Goal: Task Accomplishment & Management: Use online tool/utility

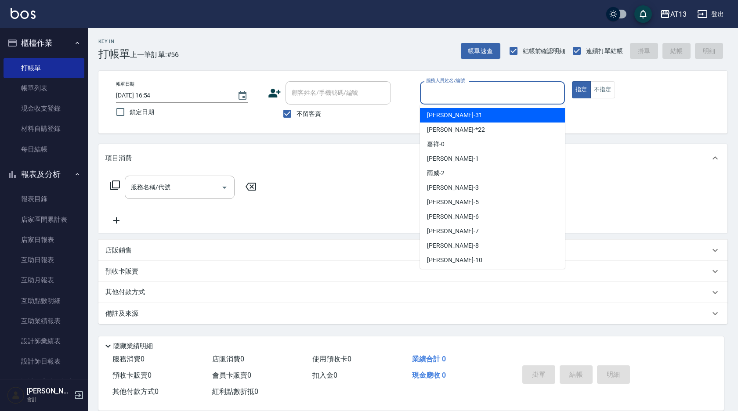
click at [449, 100] on input "服務人員姓名/編號" at bounding box center [492, 92] width 137 height 15
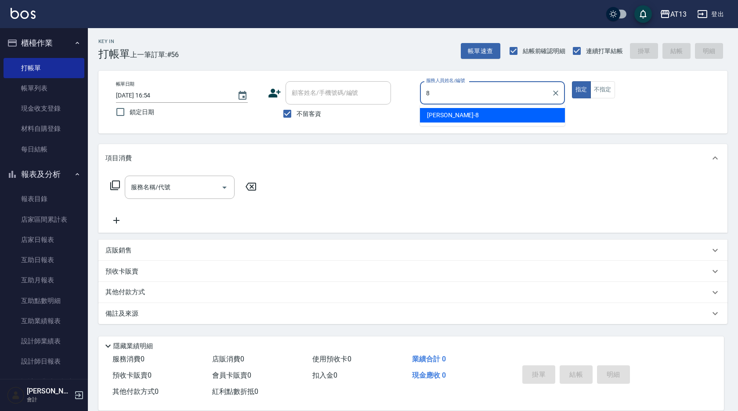
click at [469, 114] on div "[PERSON_NAME] -8" at bounding box center [492, 115] width 145 height 14
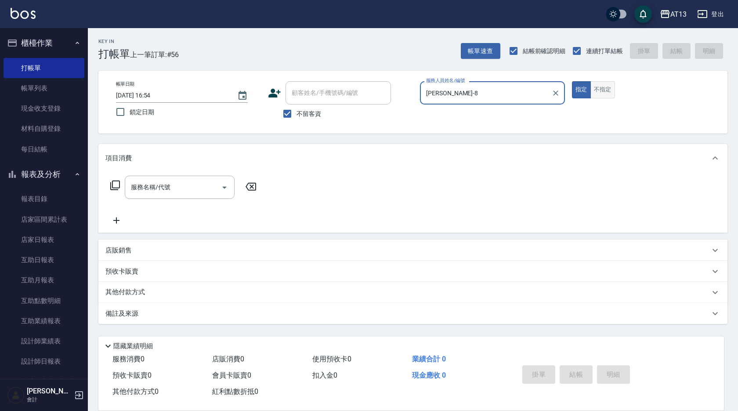
type input "[PERSON_NAME]-8"
click at [599, 93] on button "不指定" at bounding box center [602, 89] width 25 height 17
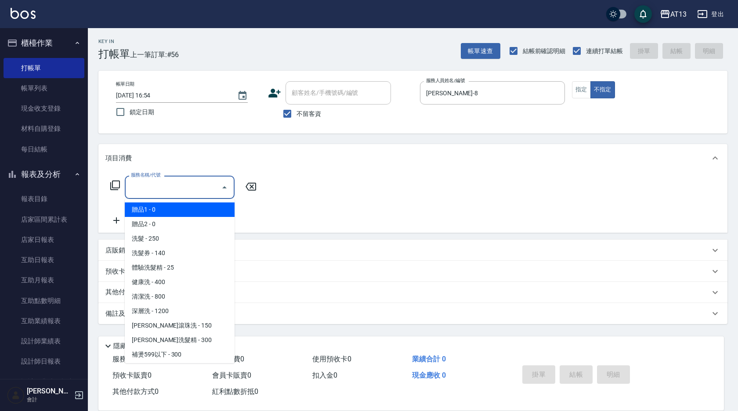
click at [141, 185] on div "服務名稱/代號 服務名稱/代號" at bounding box center [180, 187] width 110 height 23
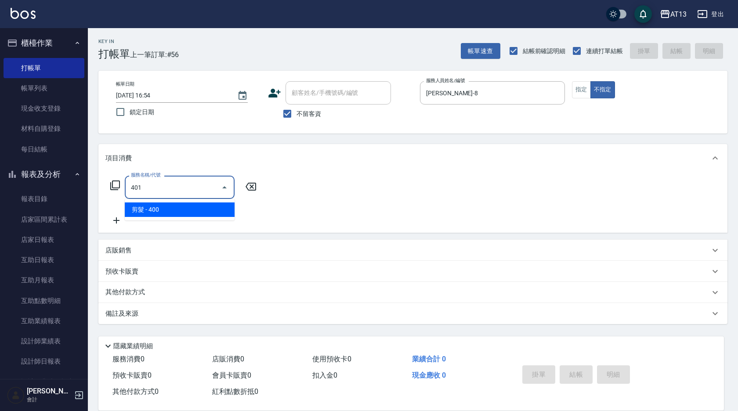
type input "剪髮(401)"
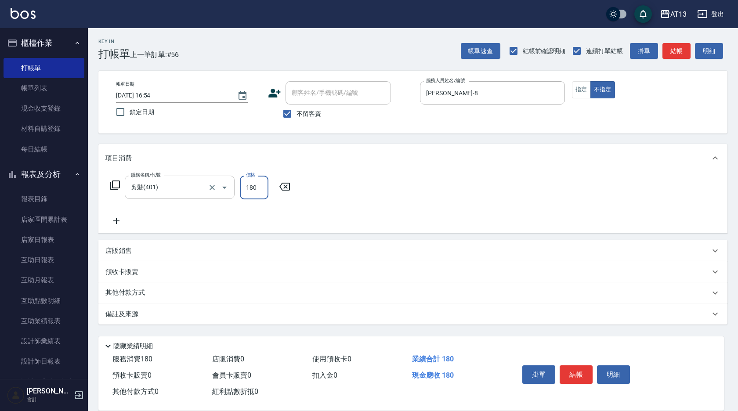
type input "180"
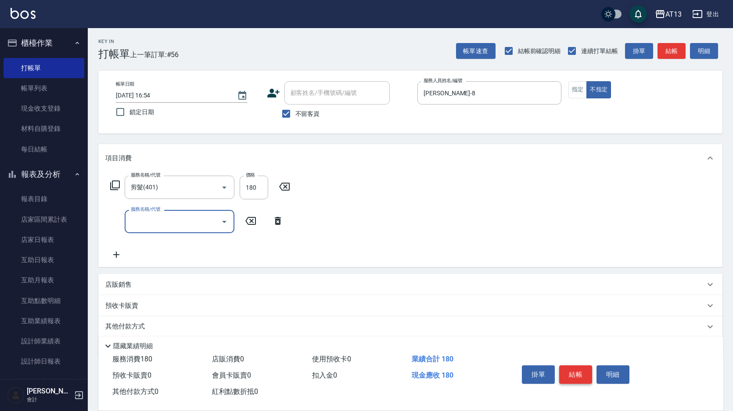
click at [579, 376] on button "結帳" at bounding box center [575, 374] width 33 height 18
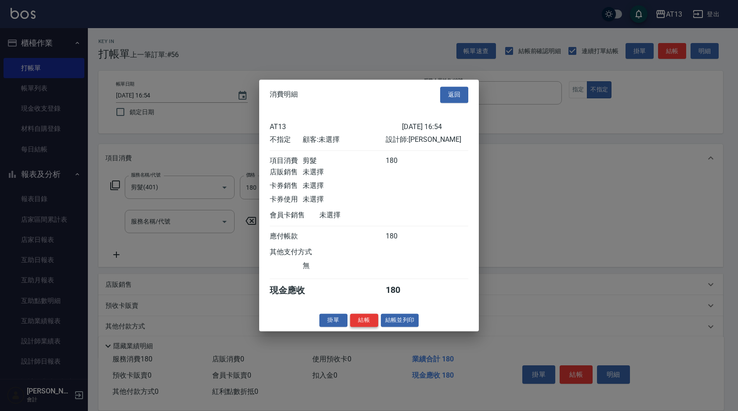
click at [362, 325] on button "結帳" at bounding box center [364, 321] width 28 height 14
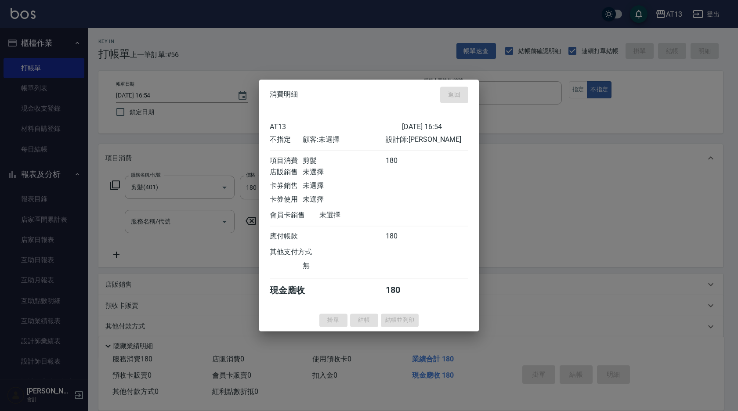
type input "[DATE] 17:39"
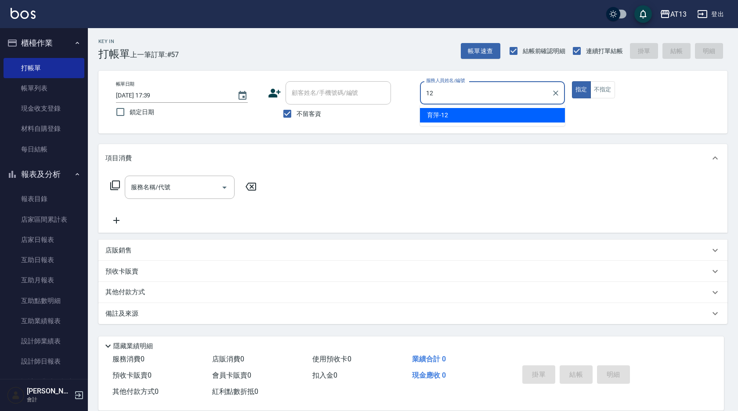
click at [440, 112] on span "育[PERSON_NAME] -12" at bounding box center [437, 115] width 21 height 9
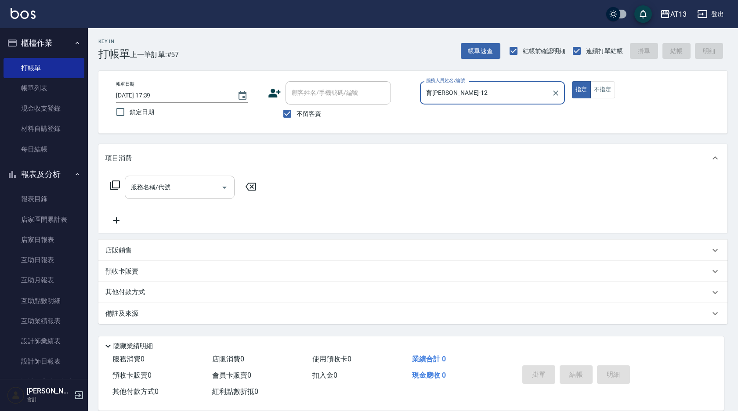
type input "育[PERSON_NAME]-12"
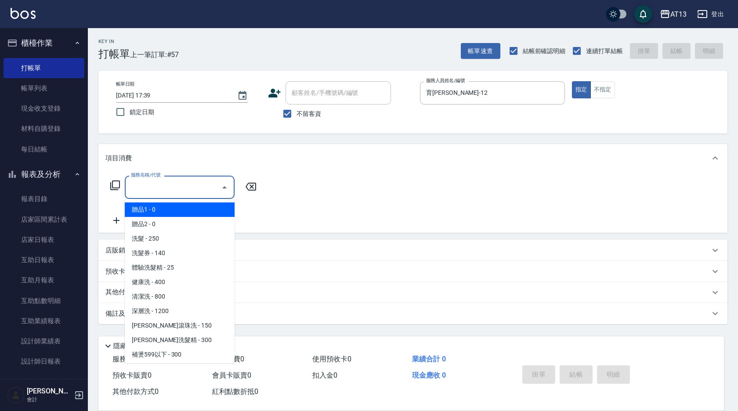
click at [169, 183] on input "服務名稱/代號" at bounding box center [173, 187] width 89 height 15
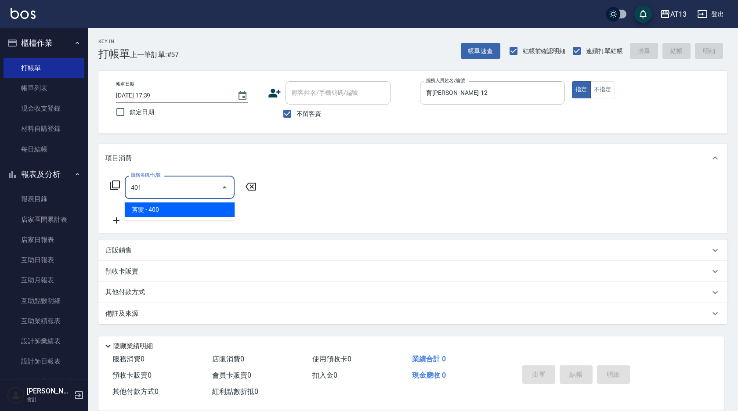
type input "剪髮(401)"
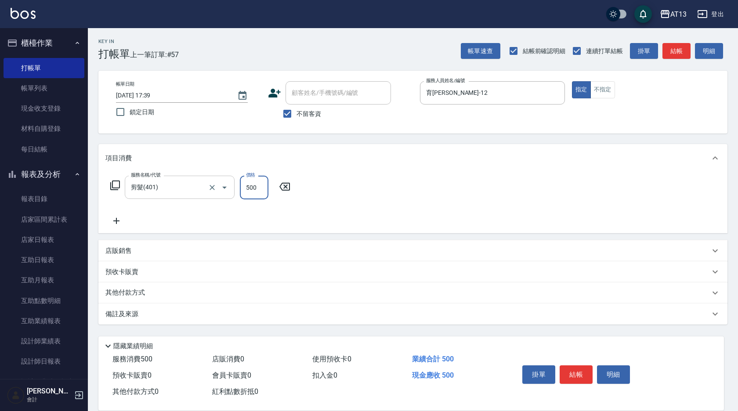
type input "500"
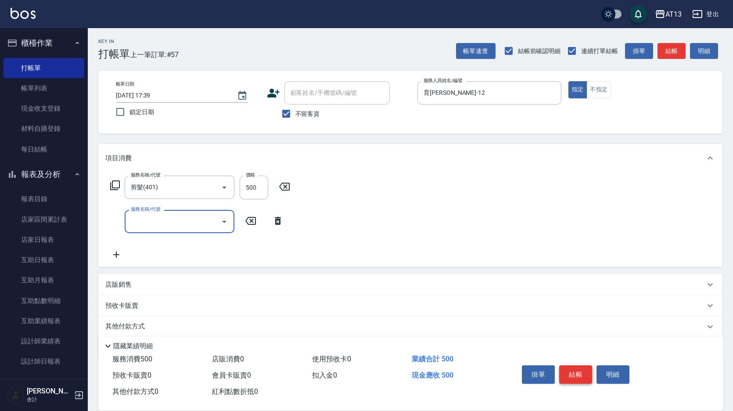
click at [588, 369] on button "結帳" at bounding box center [575, 374] width 33 height 18
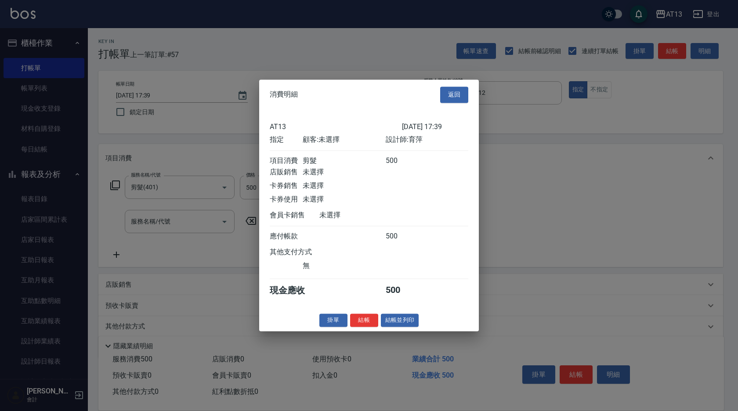
click at [369, 321] on button "結帳" at bounding box center [364, 321] width 28 height 14
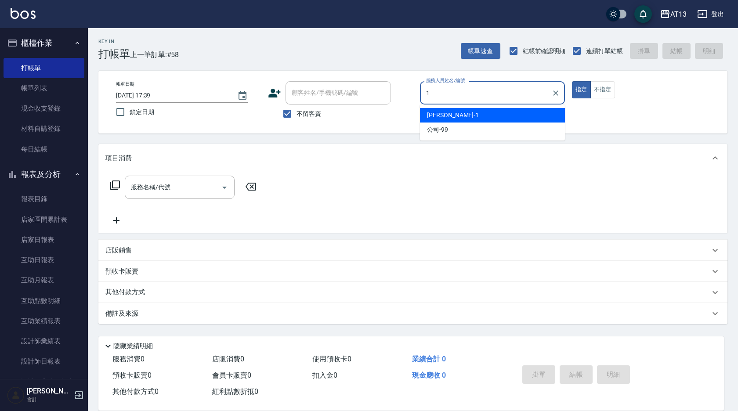
click at [465, 116] on div "[PERSON_NAME] -1" at bounding box center [492, 115] width 145 height 14
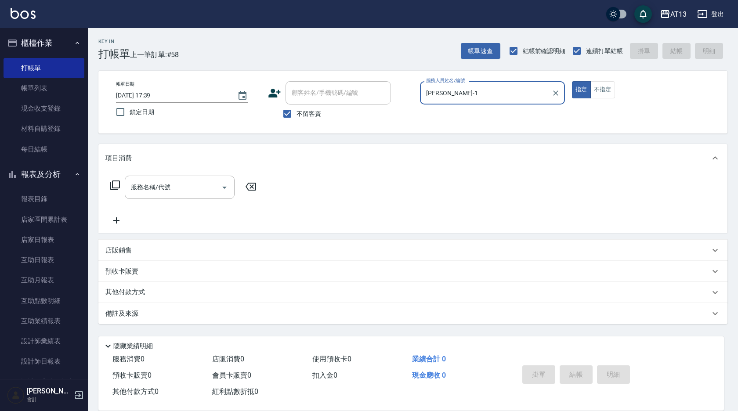
type input "[PERSON_NAME]-1"
click at [131, 248] on p "店販銷售" at bounding box center [118, 250] width 26 height 9
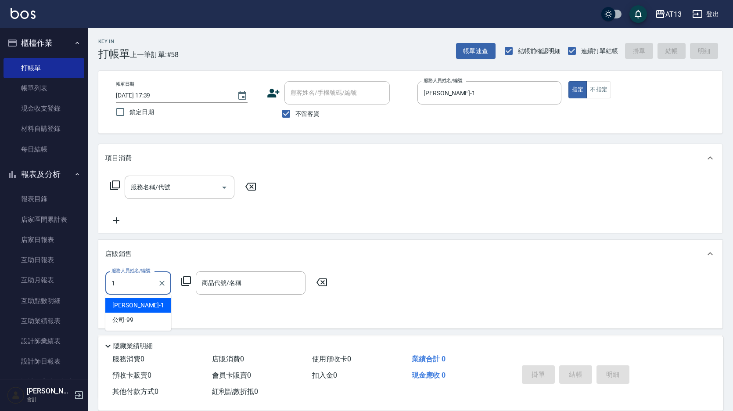
drag, startPoint x: 131, startPoint y: 309, endPoint x: 158, endPoint y: 303, distance: 27.1
click at [132, 309] on div "[PERSON_NAME] -1" at bounding box center [138, 305] width 66 height 14
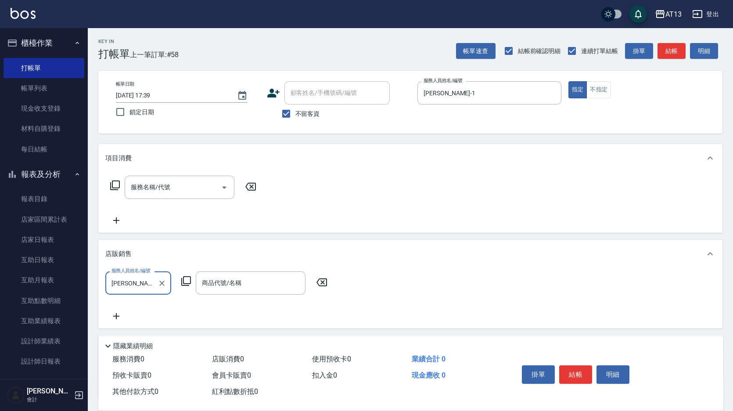
type input "[PERSON_NAME]-1"
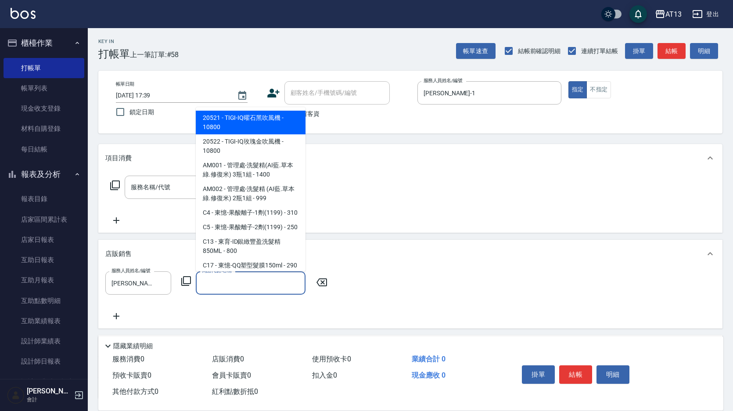
click at [225, 281] on div "商品代號/名稱 商品代號/名稱" at bounding box center [251, 282] width 110 height 23
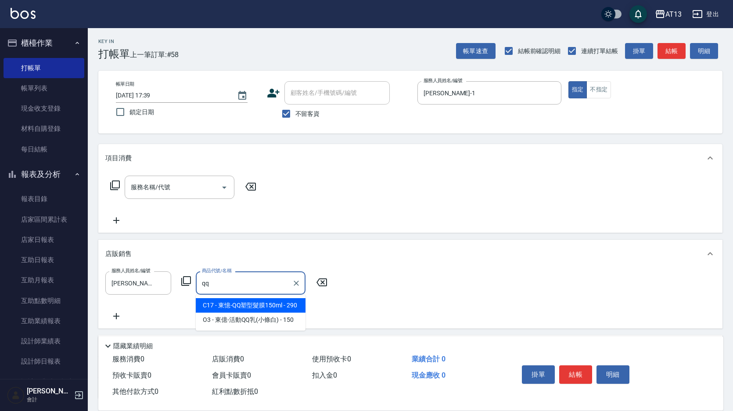
click at [258, 302] on span "C17 - 東憶-QQ塑型髮膜150ml - 290" at bounding box center [251, 305] width 110 height 14
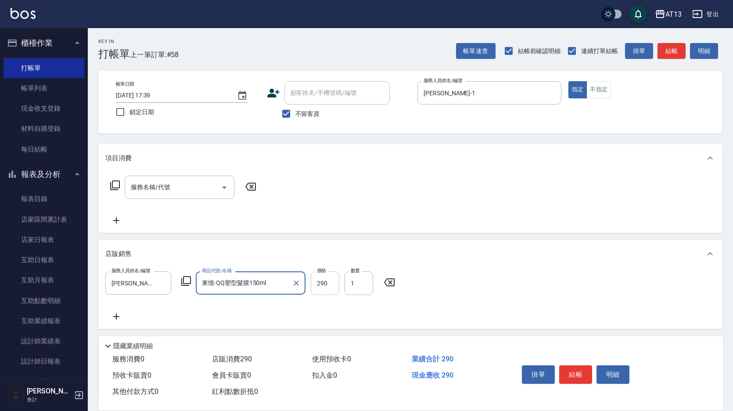
type input "東憶-QQ塑型髮膜150ml"
click at [321, 287] on input "290" at bounding box center [325, 283] width 29 height 24
type input "232"
type input "4"
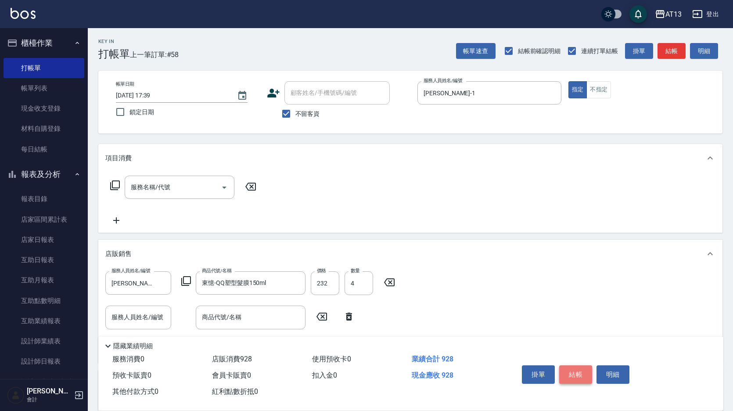
click at [577, 365] on button "結帳" at bounding box center [575, 374] width 33 height 18
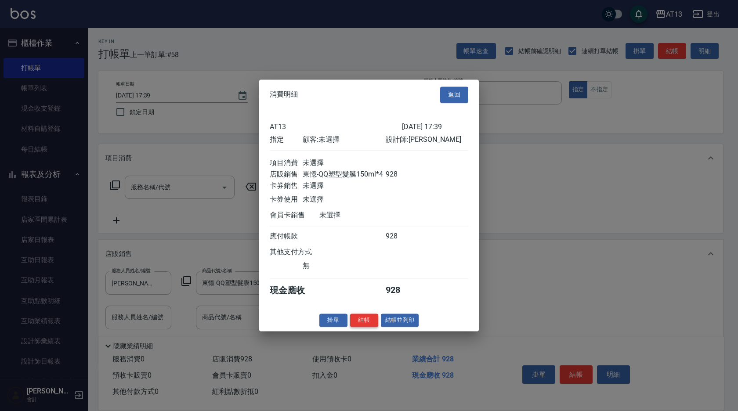
click at [363, 327] on button "結帳" at bounding box center [364, 321] width 28 height 14
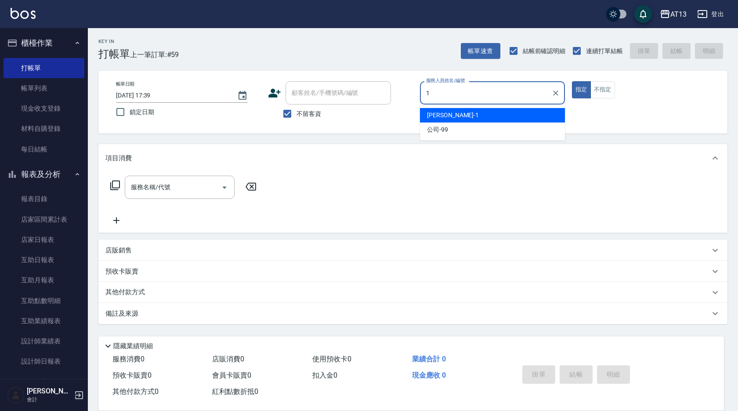
drag, startPoint x: 530, startPoint y: 110, endPoint x: 522, endPoint y: 105, distance: 9.0
click at [529, 111] on div "[PERSON_NAME] -1" at bounding box center [492, 115] width 145 height 14
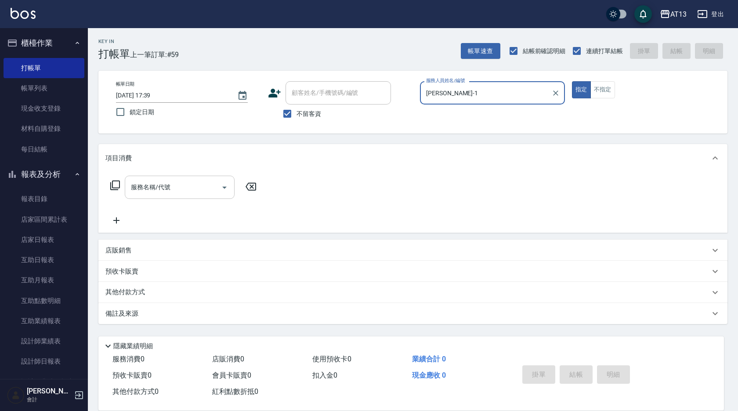
type input "[PERSON_NAME]-1"
click at [198, 180] on input "服務名稱/代號" at bounding box center [173, 187] width 89 height 15
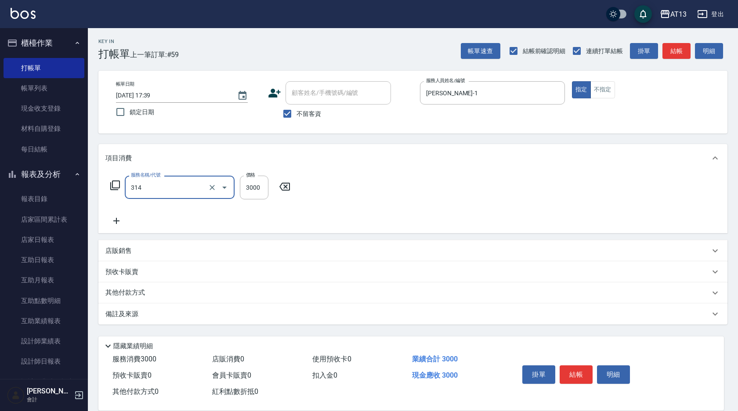
type input "CYA水質感2500UP(314)"
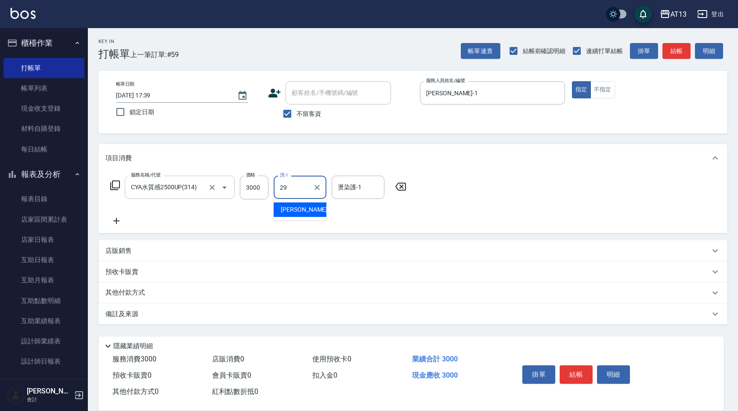
type input "[PERSON_NAME]-29"
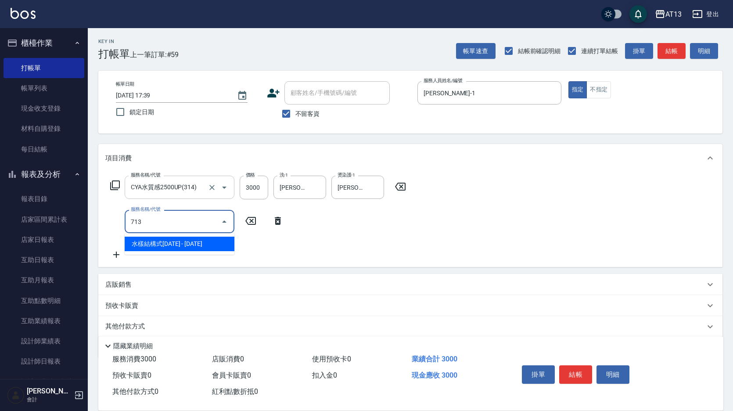
type input "水樣結構式1200(713)"
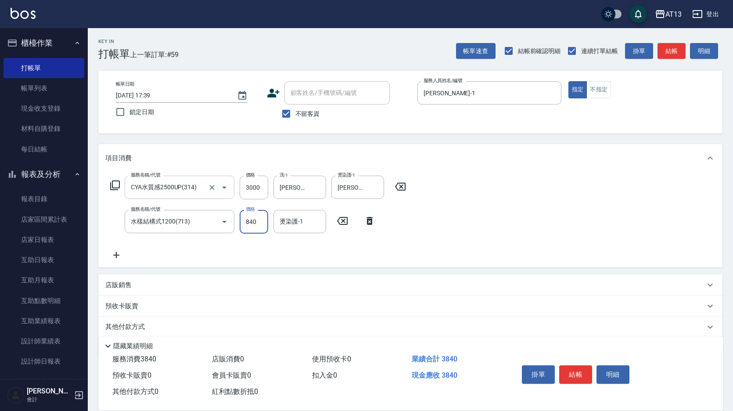
type input "840"
type input "[PERSON_NAME]-29"
click at [570, 379] on button "結帳" at bounding box center [575, 374] width 33 height 18
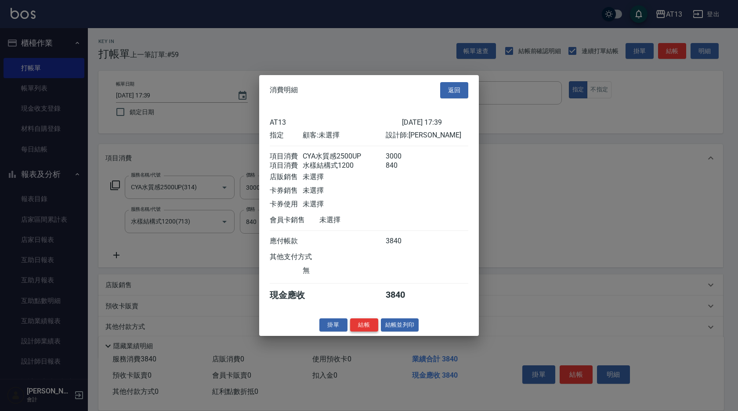
click at [358, 327] on button "結帳" at bounding box center [364, 325] width 28 height 14
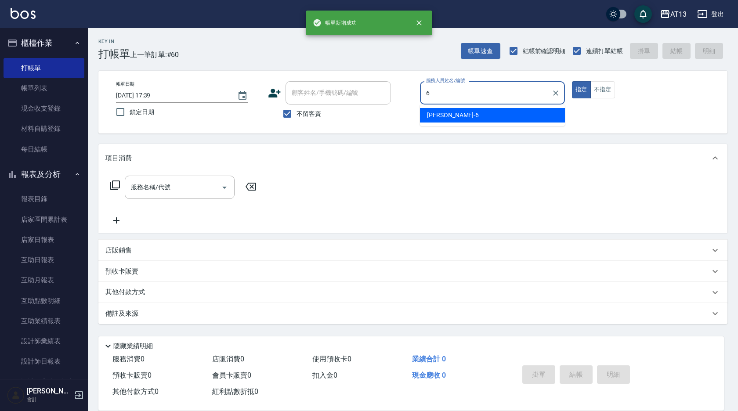
click at [499, 110] on div "亭妤 -6" at bounding box center [492, 115] width 145 height 14
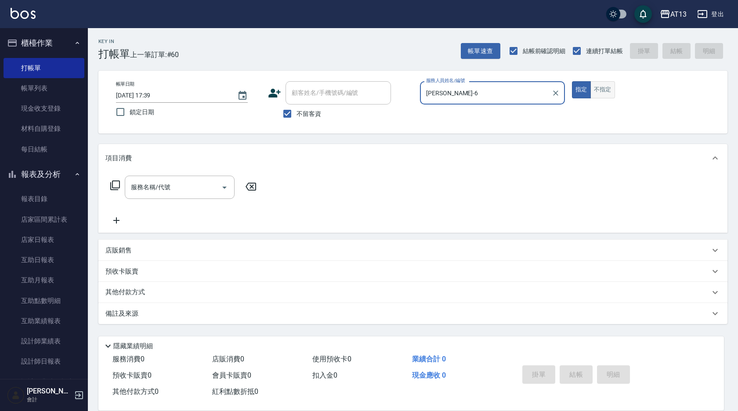
type input "[PERSON_NAME]-6"
click at [611, 83] on button "不指定" at bounding box center [602, 89] width 25 height 17
click at [157, 186] on div "服務名稱/代號 服務名稱/代號" at bounding box center [180, 187] width 110 height 23
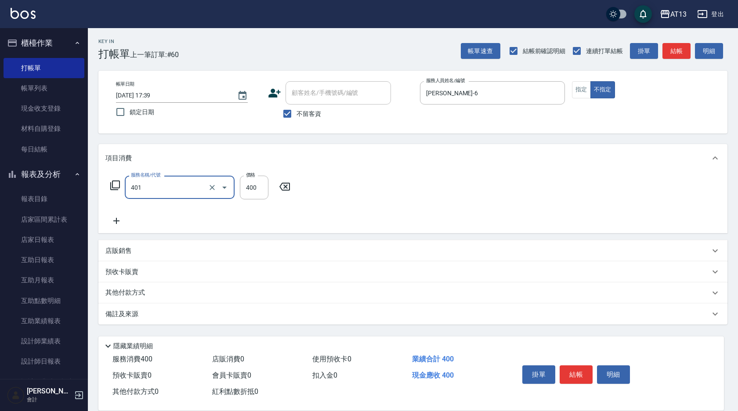
type input "剪髮(401)"
type input "200"
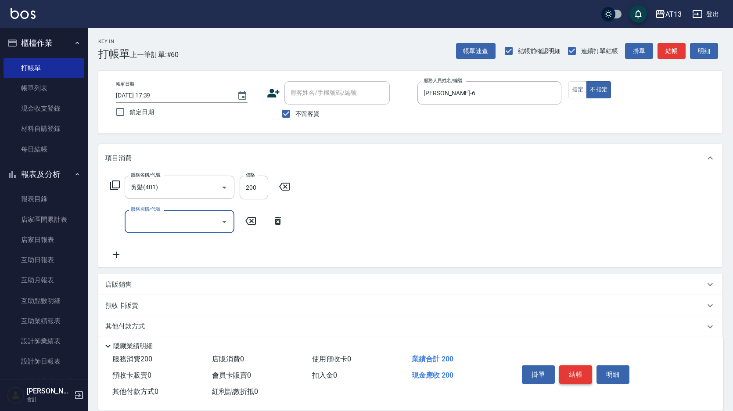
click at [582, 370] on button "結帳" at bounding box center [575, 374] width 33 height 18
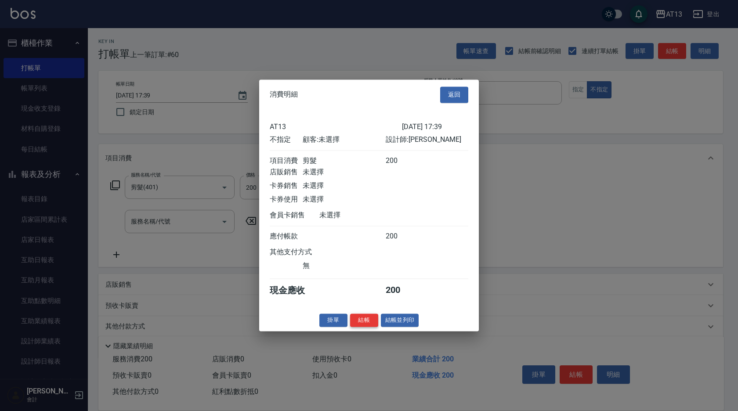
click at [368, 325] on button "結帳" at bounding box center [364, 321] width 28 height 14
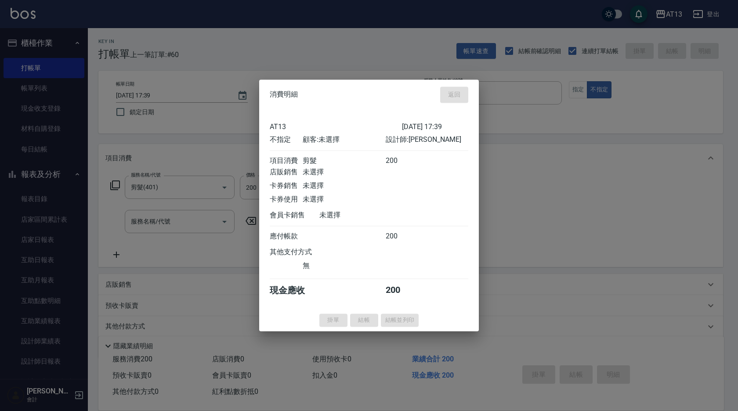
type input "[DATE] 17:40"
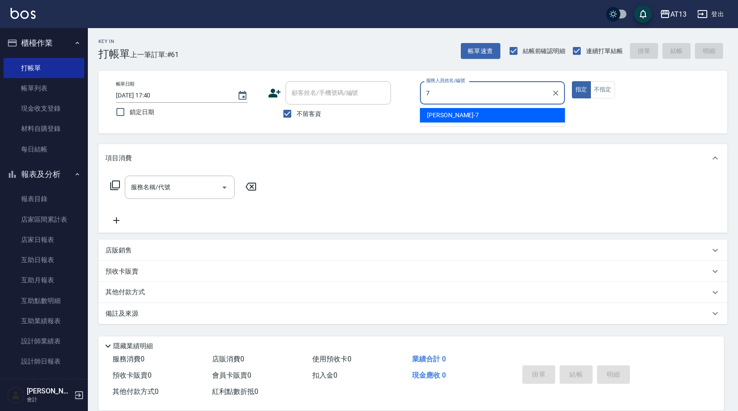
click at [448, 112] on span "[PERSON_NAME]-7" at bounding box center [453, 115] width 52 height 9
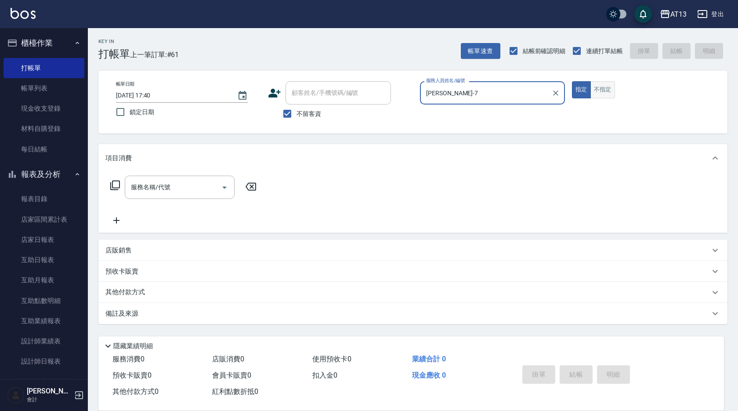
type input "[PERSON_NAME]-7"
click at [602, 90] on button "不指定" at bounding box center [602, 89] width 25 height 17
click at [149, 189] on input "服務名稱/代號" at bounding box center [173, 187] width 89 height 15
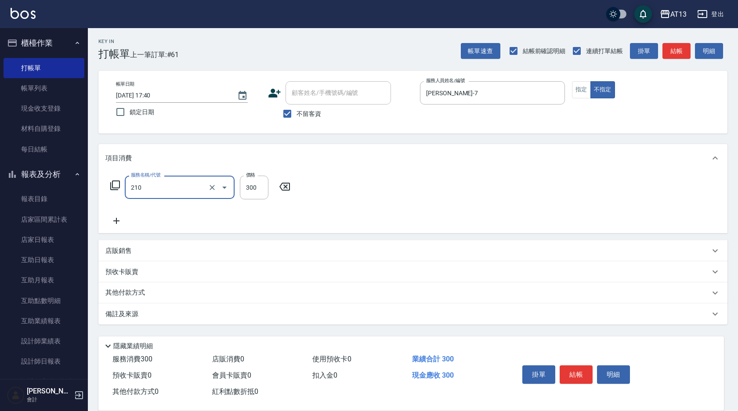
type input "[PERSON_NAME]洗髮精(210)"
type input "300"
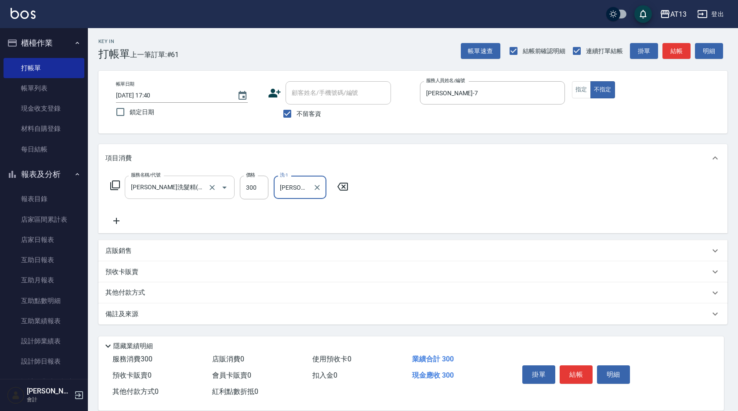
type input "[PERSON_NAME]-33"
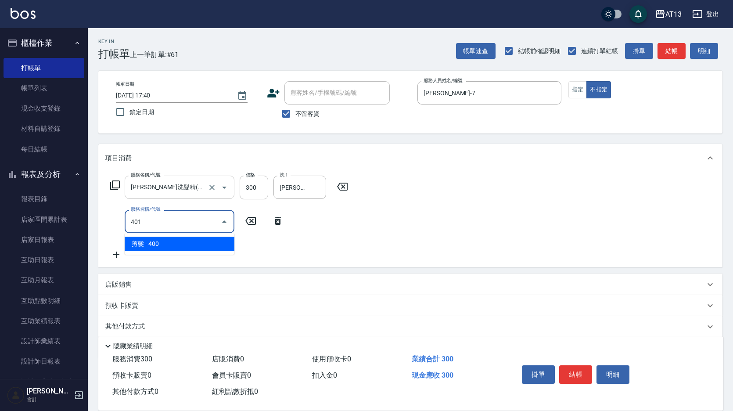
type input "剪髮(401)"
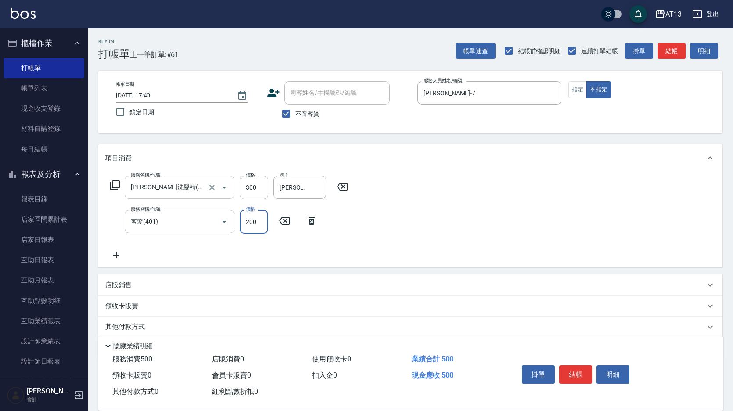
type input "200"
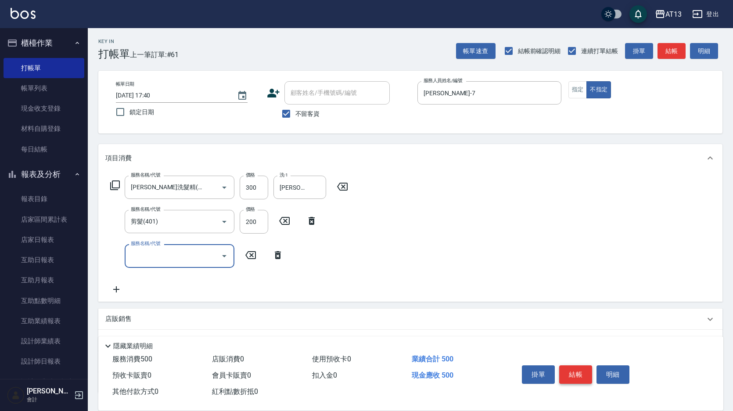
click at [583, 365] on button "結帳" at bounding box center [575, 374] width 33 height 18
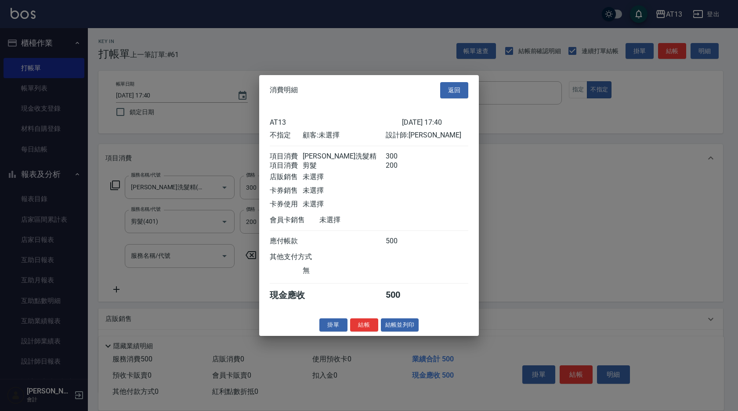
click at [369, 331] on button "結帳" at bounding box center [364, 325] width 28 height 14
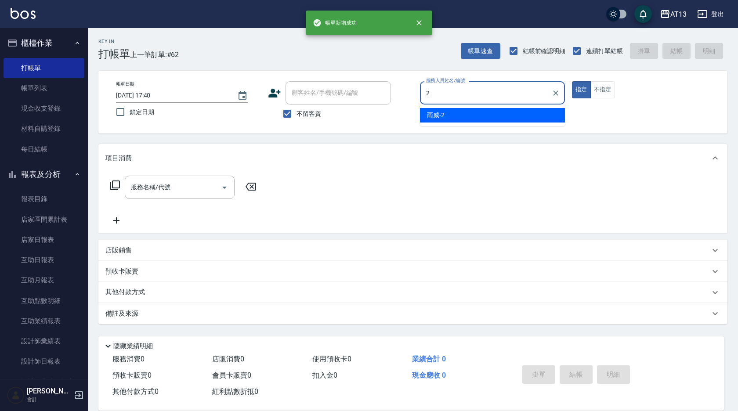
click at [428, 111] on span "雨威 -2" at bounding box center [436, 115] width 18 height 9
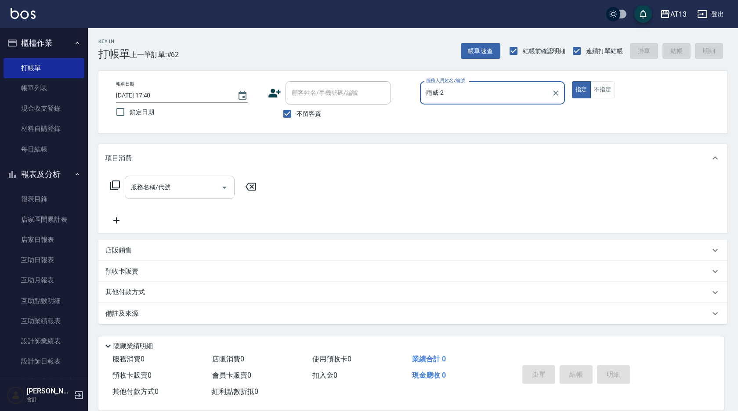
type input "雨威-2"
click at [151, 183] on div "服務名稱/代號 服務名稱/代號" at bounding box center [180, 187] width 110 height 23
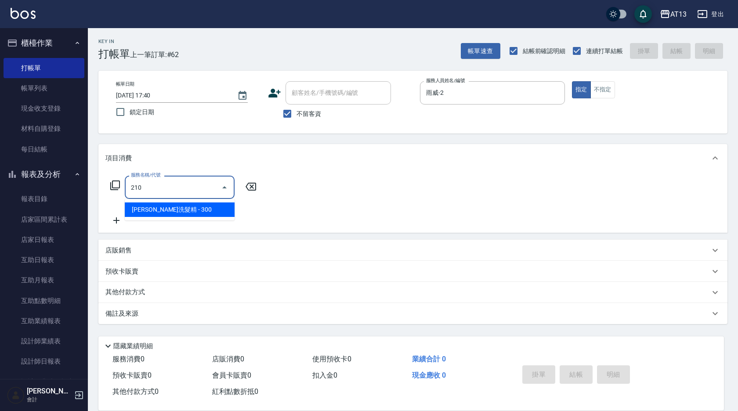
type input "[PERSON_NAME]洗髮精(210)"
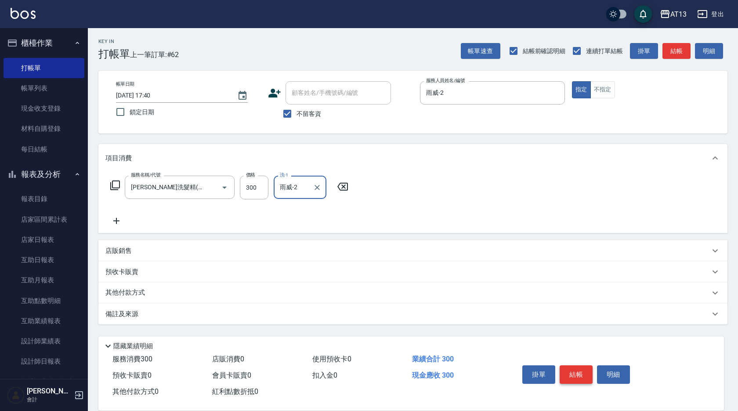
type input "雨威-2"
click at [568, 370] on button "結帳" at bounding box center [575, 374] width 33 height 18
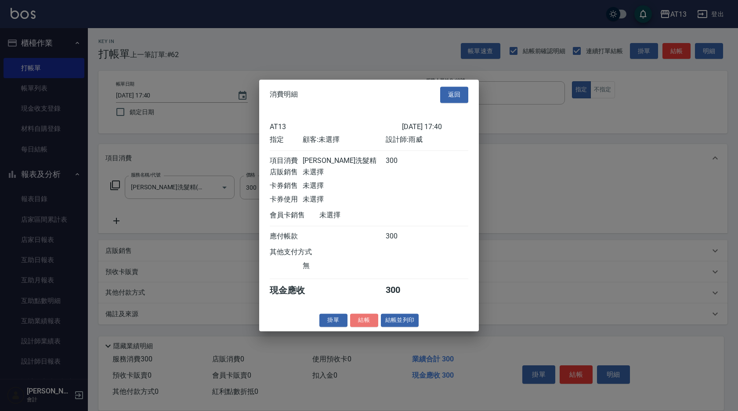
click at [370, 325] on button "結帳" at bounding box center [364, 321] width 28 height 14
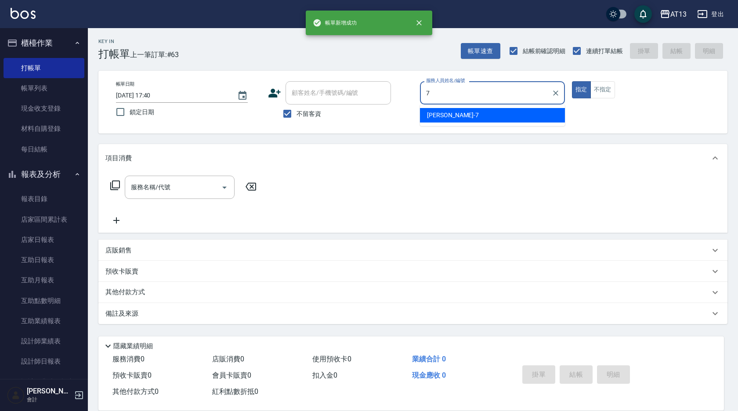
click at [525, 118] on div "[PERSON_NAME]-7" at bounding box center [492, 115] width 145 height 14
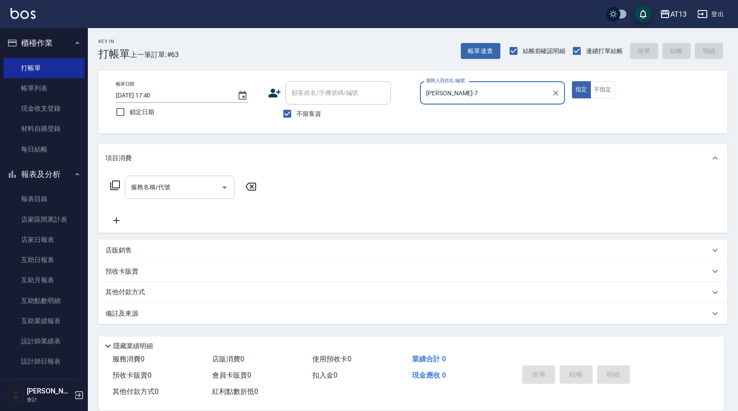
type input "[PERSON_NAME]-7"
click at [190, 191] on input "服務名稱/代號" at bounding box center [173, 187] width 89 height 15
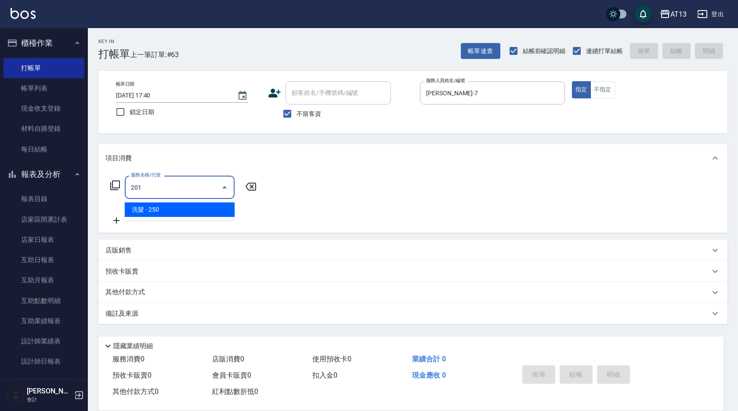
type input "洗髮(201)"
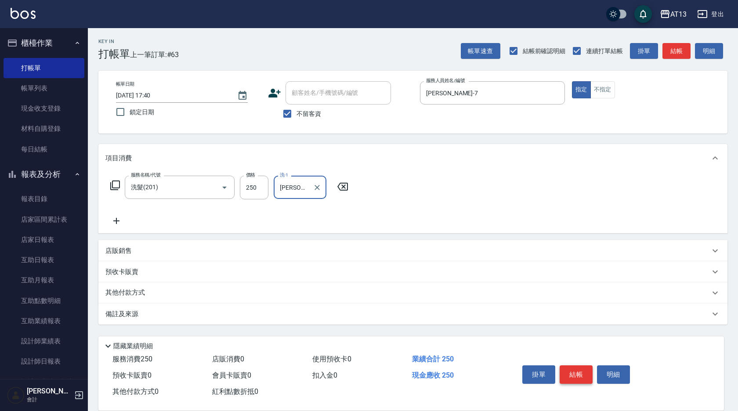
type input "[PERSON_NAME]-29"
click at [572, 366] on button "結帳" at bounding box center [575, 374] width 33 height 18
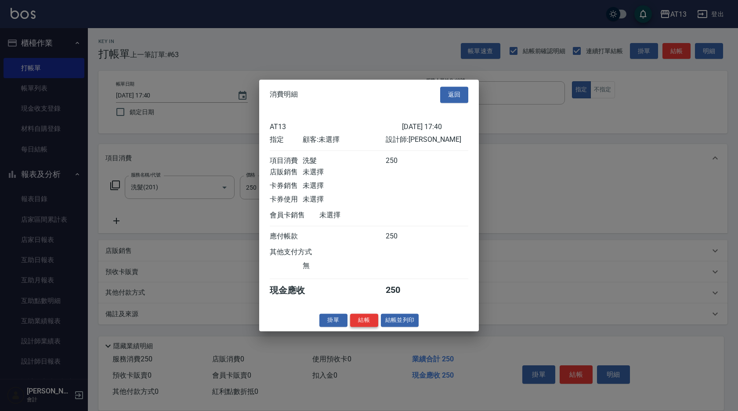
click at [357, 325] on button "結帳" at bounding box center [364, 321] width 28 height 14
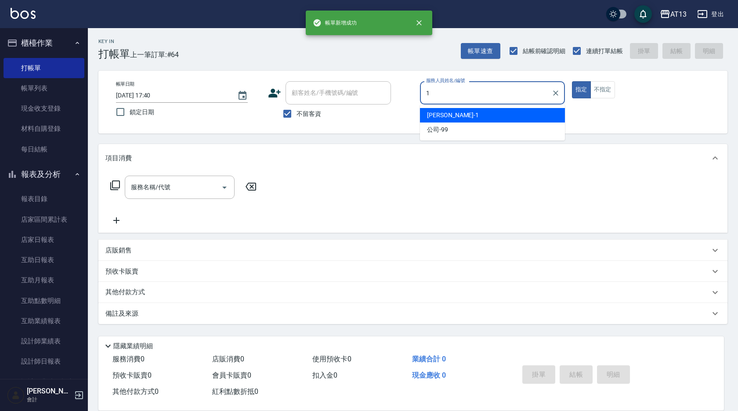
click at [530, 112] on div "[PERSON_NAME] -1" at bounding box center [492, 115] width 145 height 14
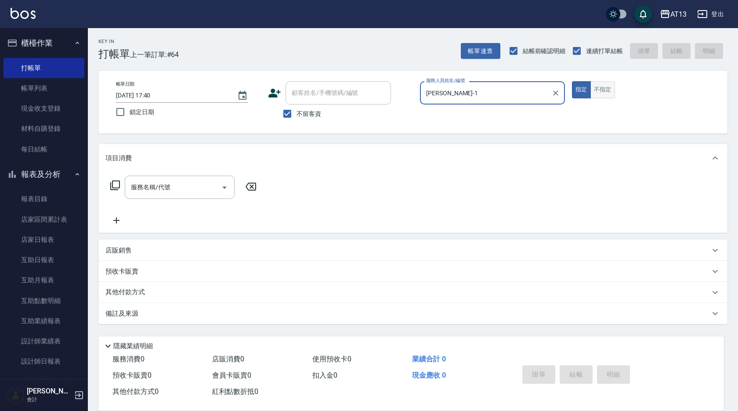
type input "[PERSON_NAME]-1"
click at [602, 94] on button "不指定" at bounding box center [602, 89] width 25 height 17
click at [153, 187] on input "服務名稱/代號" at bounding box center [173, 187] width 89 height 15
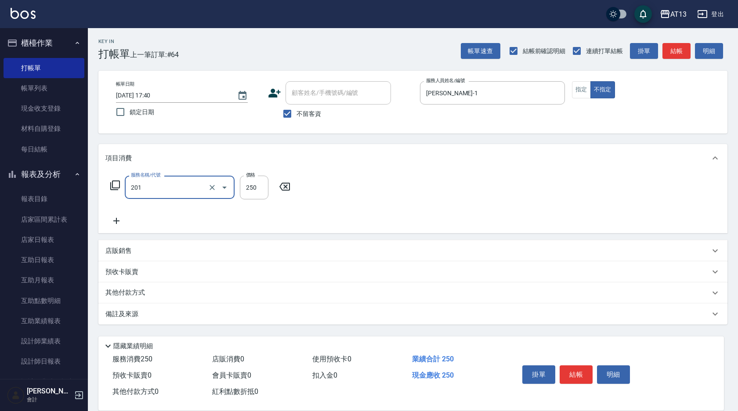
type input "洗髮(201)"
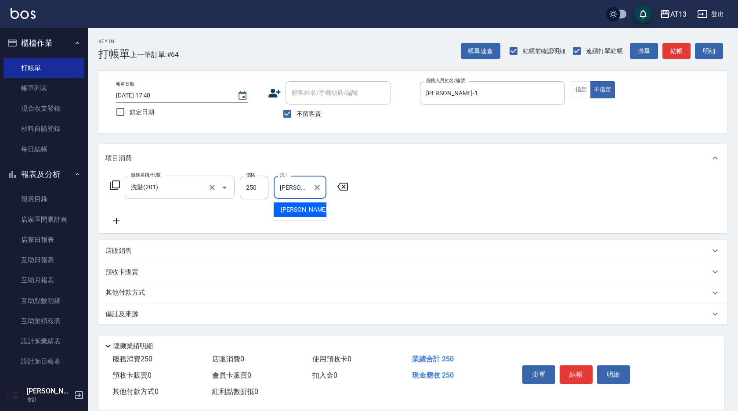
type input "[PERSON_NAME]-26"
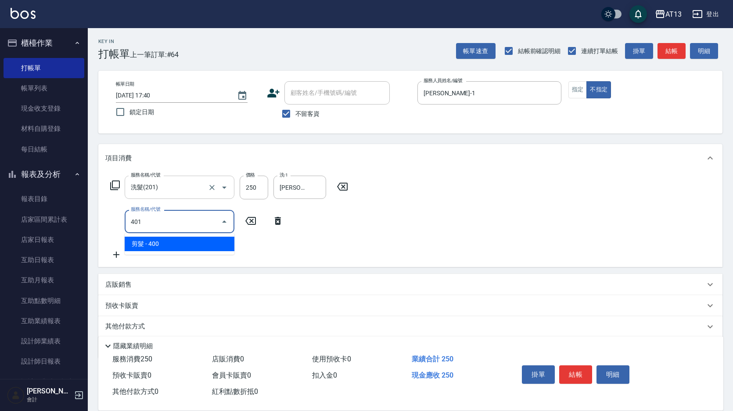
type input "剪髮(401)"
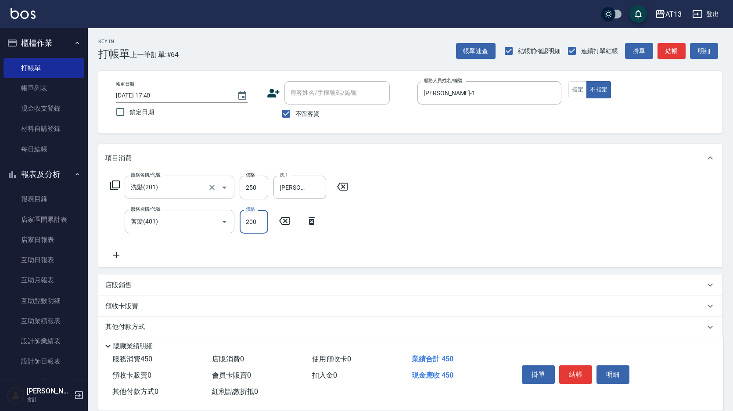
type input "200"
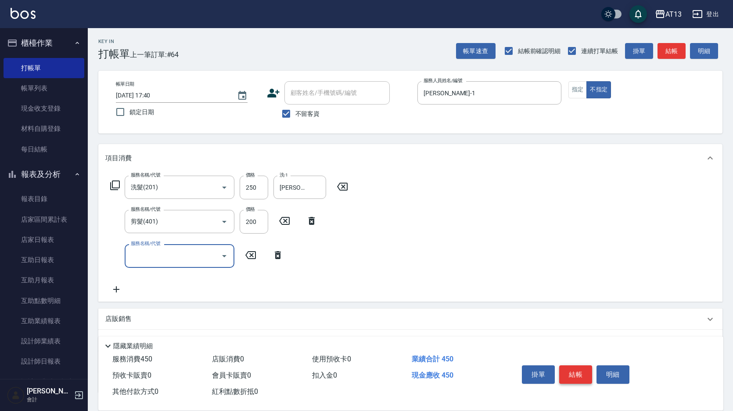
click at [586, 372] on button "結帳" at bounding box center [575, 374] width 33 height 18
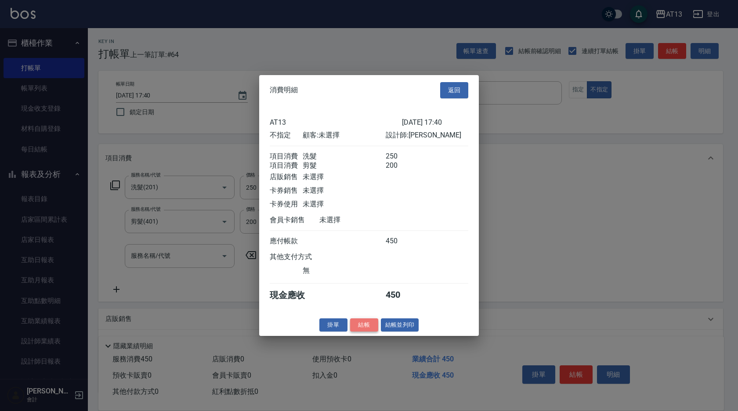
click at [371, 332] on button "結帳" at bounding box center [364, 325] width 28 height 14
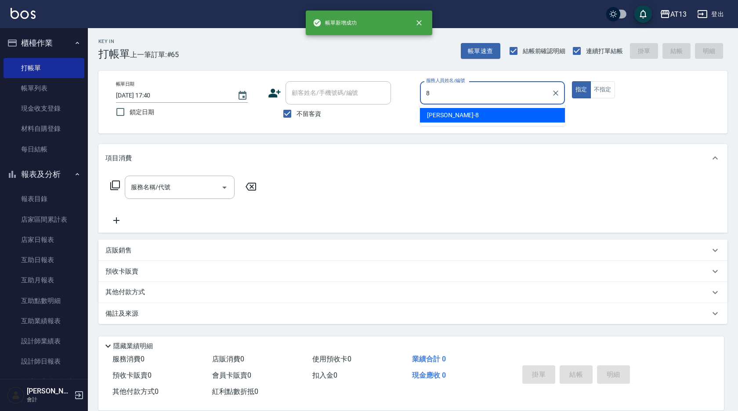
click at [511, 119] on div "[PERSON_NAME] -8" at bounding box center [492, 115] width 145 height 14
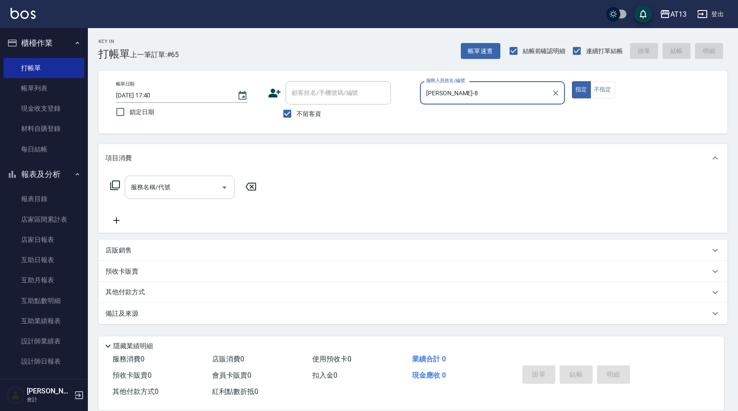
click at [218, 186] on button "Open" at bounding box center [224, 187] width 14 height 14
type input "[PERSON_NAME]-8"
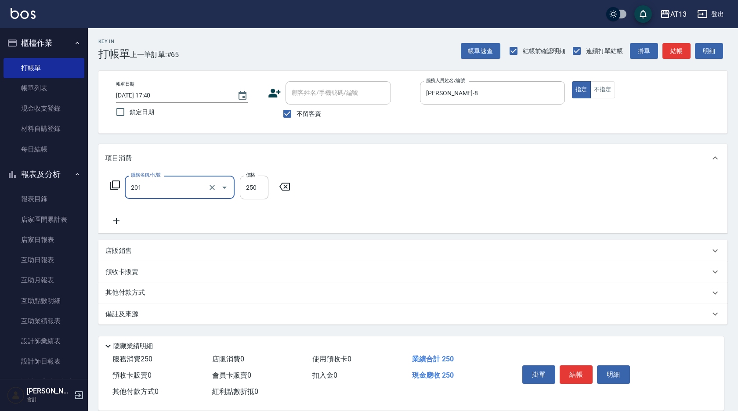
type input "洗髮(201)"
type input "[PERSON_NAME]-24"
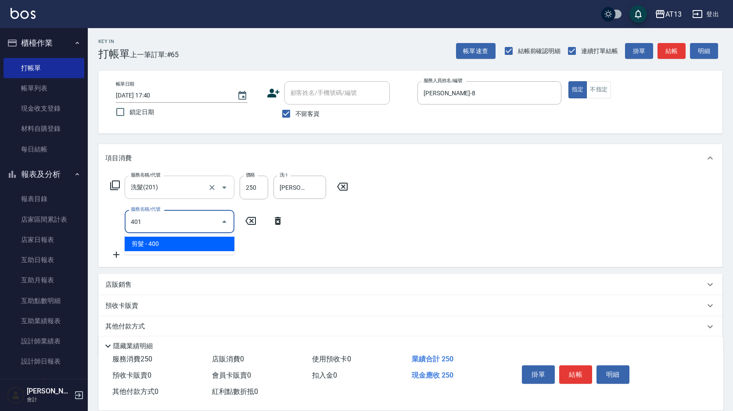
type input "剪髮(401)"
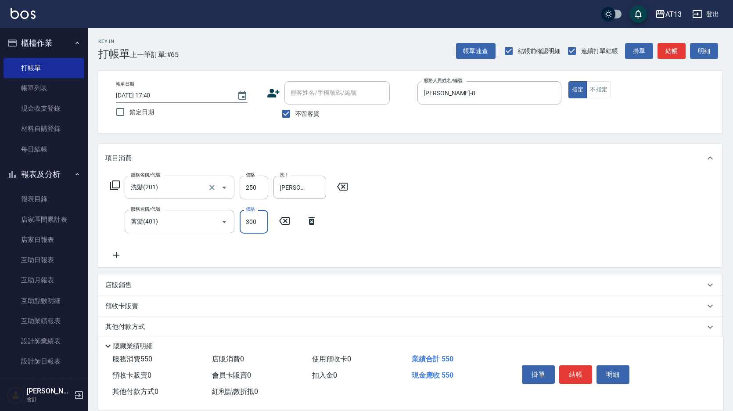
type input "300"
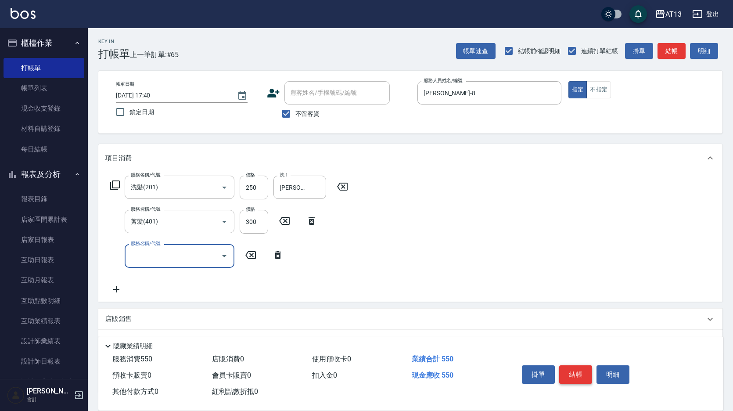
click at [582, 371] on button "結帳" at bounding box center [575, 374] width 33 height 18
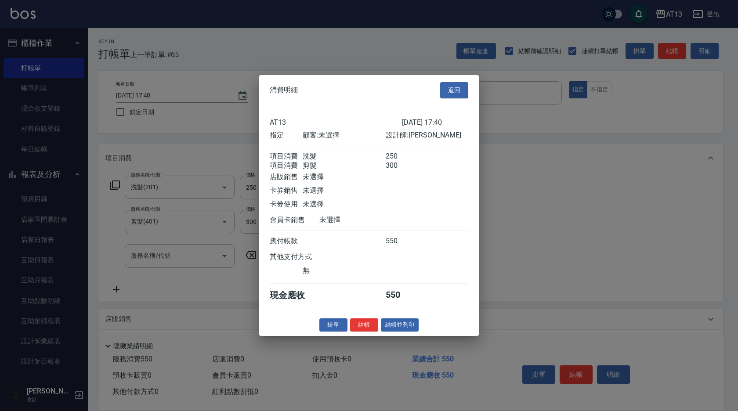
drag, startPoint x: 374, startPoint y: 324, endPoint x: 368, endPoint y: 328, distance: 7.1
click at [369, 327] on button "結帳" at bounding box center [364, 325] width 28 height 14
